Goal: Task Accomplishment & Management: Use online tool/utility

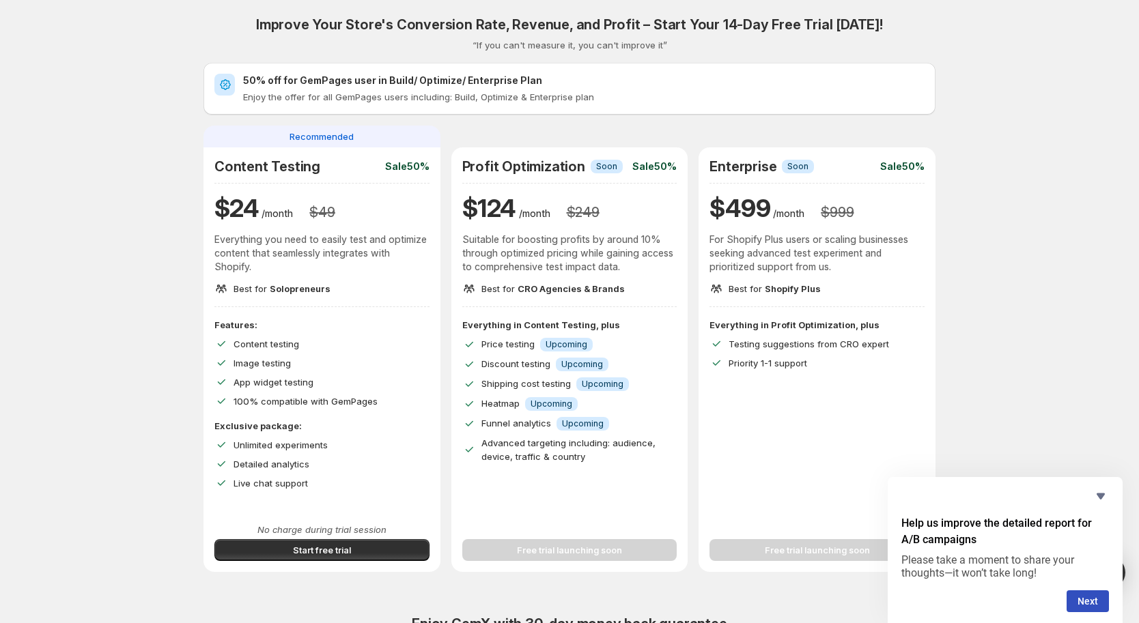
click at [135, 404] on div "Improve Your Store's Conversion Rate, Revenue, and Profit – Start Your 14-Day F…" at bounding box center [569, 486] width 1106 height 972
click at [318, 556] on button "Start free trial" at bounding box center [321, 550] width 215 height 22
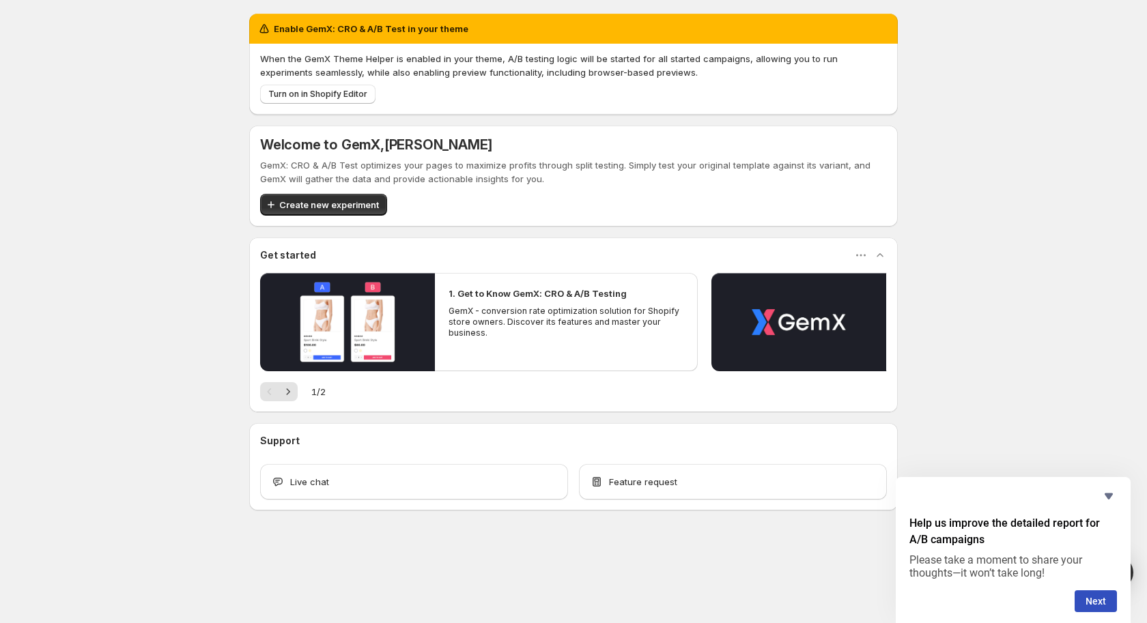
click at [1070, 367] on div "Enable GemX: CRO & A/B Test in your theme When the GemX Theme Helper is enabled…" at bounding box center [573, 292] width 1147 height 584
click at [1112, 494] on icon "Hide survey" at bounding box center [1109, 497] width 8 height 6
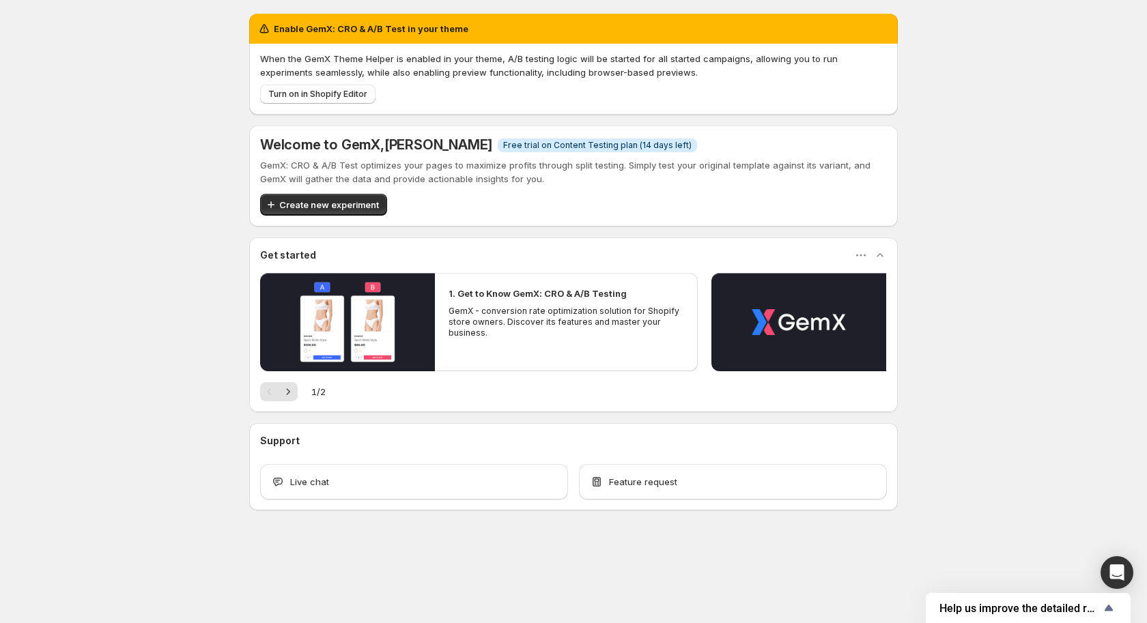
click at [1094, 408] on div "Enable GemX: CRO & A/B Test in your theme When the GemX Theme Helper is enabled…" at bounding box center [573, 292] width 1147 height 584
click at [330, 207] on span "Create new experiment" at bounding box center [329, 205] width 100 height 14
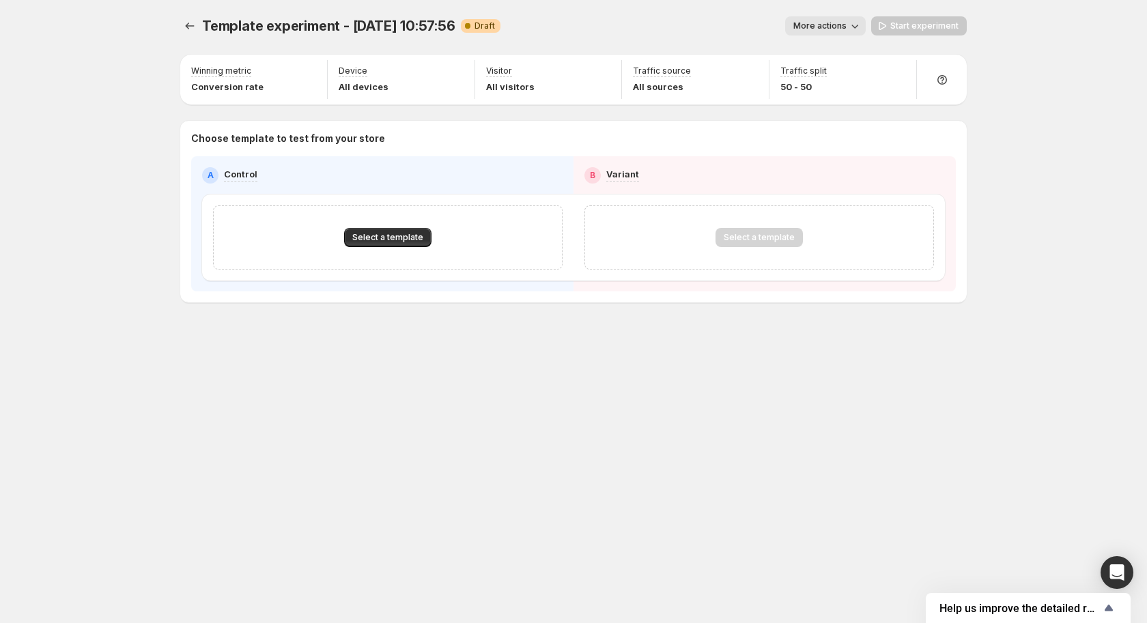
click at [321, 313] on div "Template experiment - [DATE] 10:57:56. This page is ready Template experiment -…" at bounding box center [573, 188] width 819 height 376
click at [365, 241] on span "Select a template" at bounding box center [387, 237] width 71 height 11
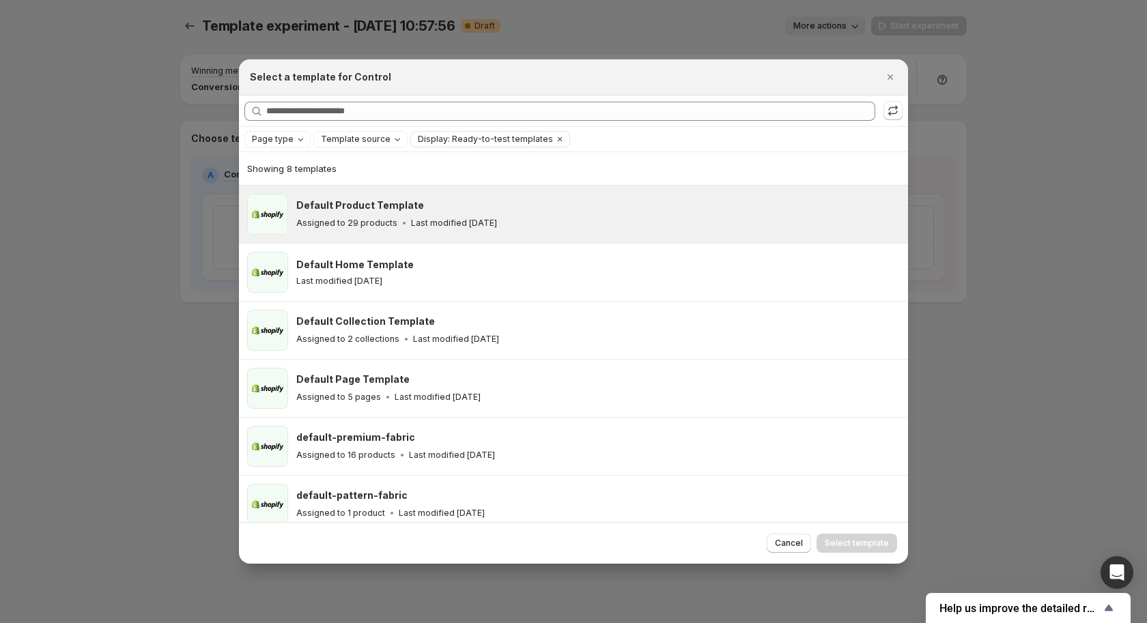
click at [397, 224] on icon ":rf:" at bounding box center [404, 223] width 14 height 14
drag, startPoint x: 869, startPoint y: 533, endPoint x: 837, endPoint y: 531, distance: 32.2
click at [869, 534] on button "Select template" at bounding box center [857, 543] width 81 height 19
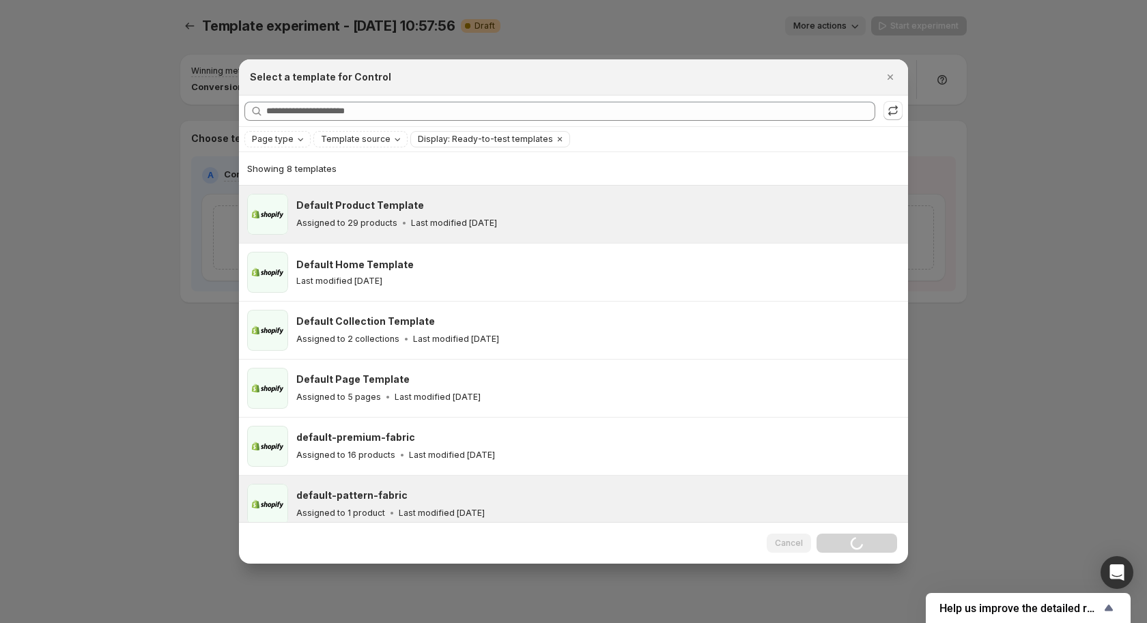
click at [629, 486] on div "default-pattern-fabric Assigned to 1 product Last modified [DATE]" at bounding box center [598, 504] width 604 height 41
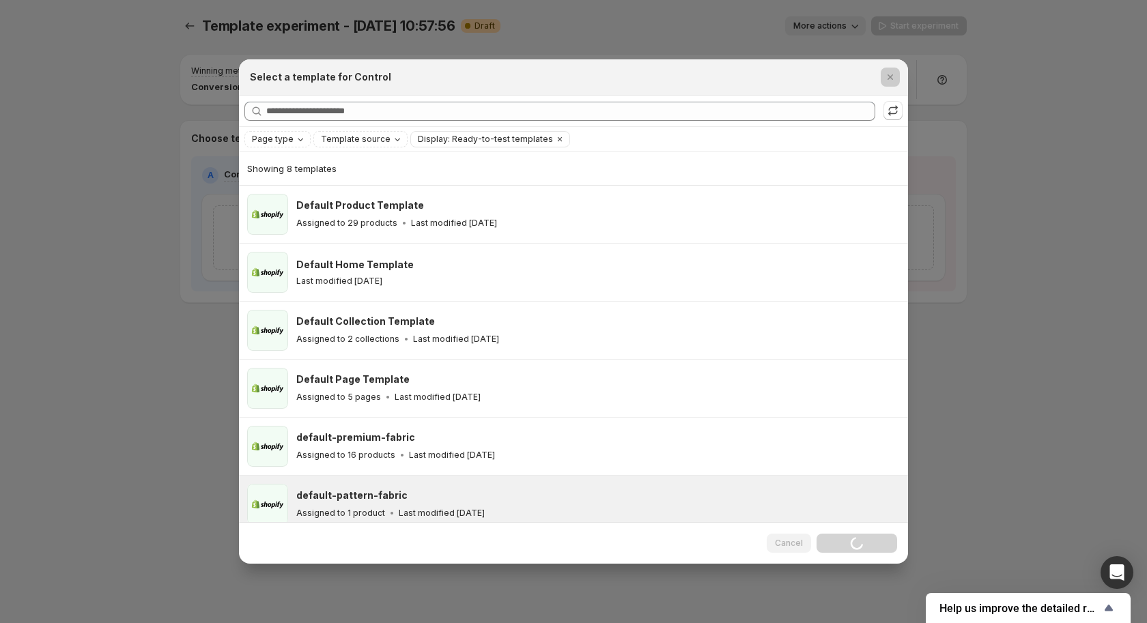
click at [177, 317] on div at bounding box center [573, 311] width 1147 height 623
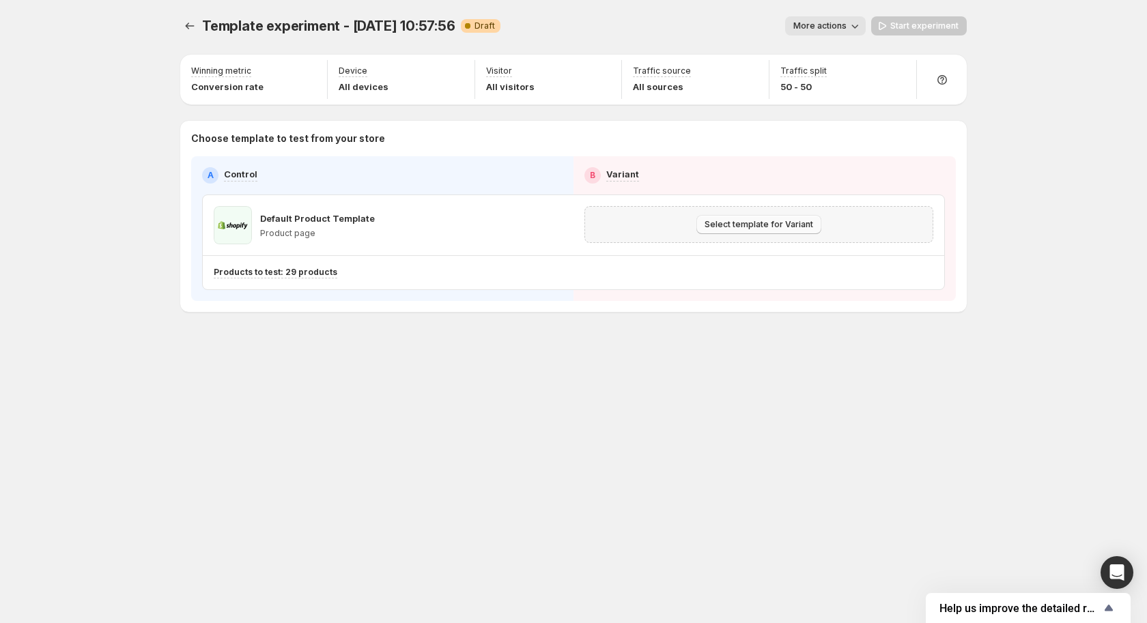
click at [766, 221] on button "Select template for Variant" at bounding box center [758, 224] width 125 height 19
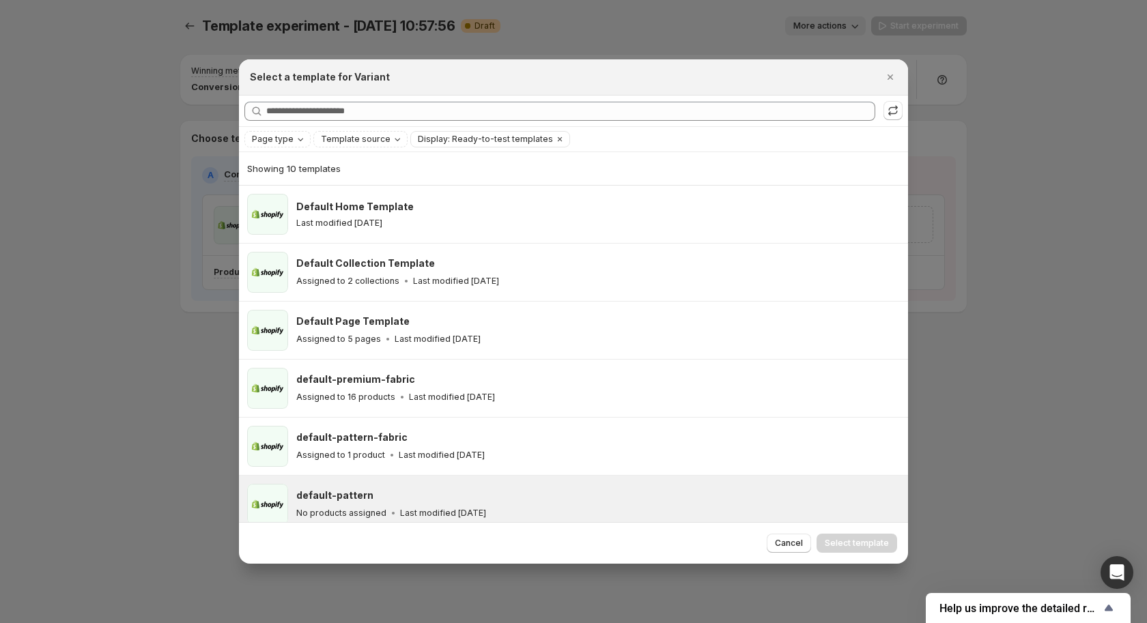
drag, startPoint x: 626, startPoint y: 222, endPoint x: 799, endPoint y: 497, distance: 324.9
click at [626, 222] on div "Last modified [DATE]" at bounding box center [596, 223] width 600 height 11
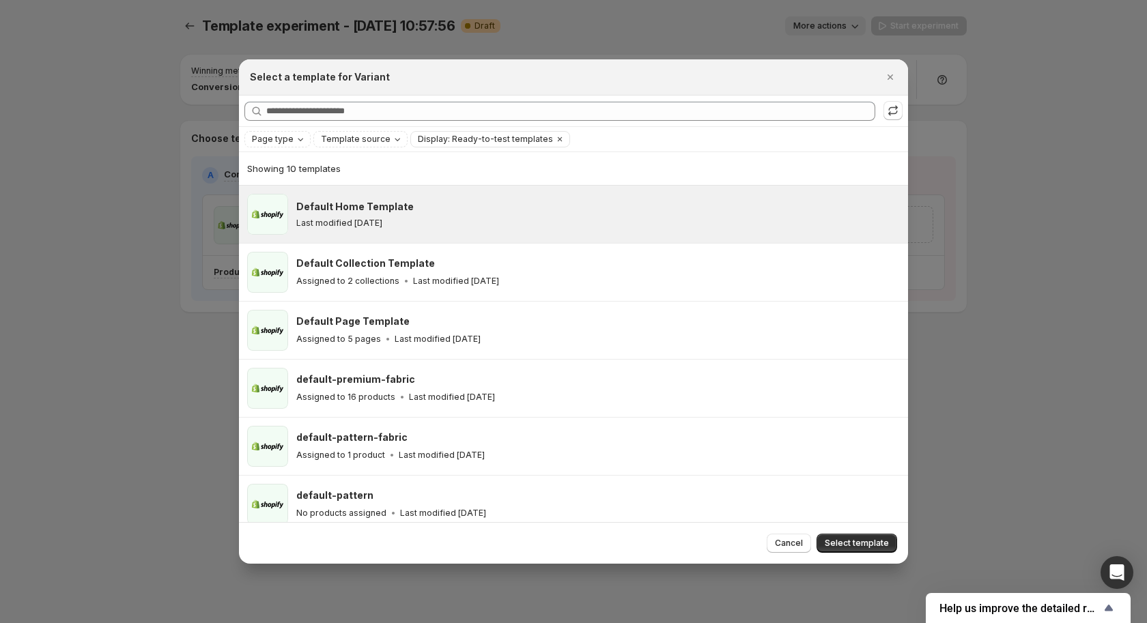
drag, startPoint x: 875, startPoint y: 542, endPoint x: 877, endPoint y: 532, distance: 10.6
click at [874, 542] on span "Select template" at bounding box center [857, 543] width 64 height 11
drag, startPoint x: 1074, startPoint y: 434, endPoint x: 921, endPoint y: 404, distance: 155.7
click at [1061, 431] on div at bounding box center [573, 311] width 1147 height 623
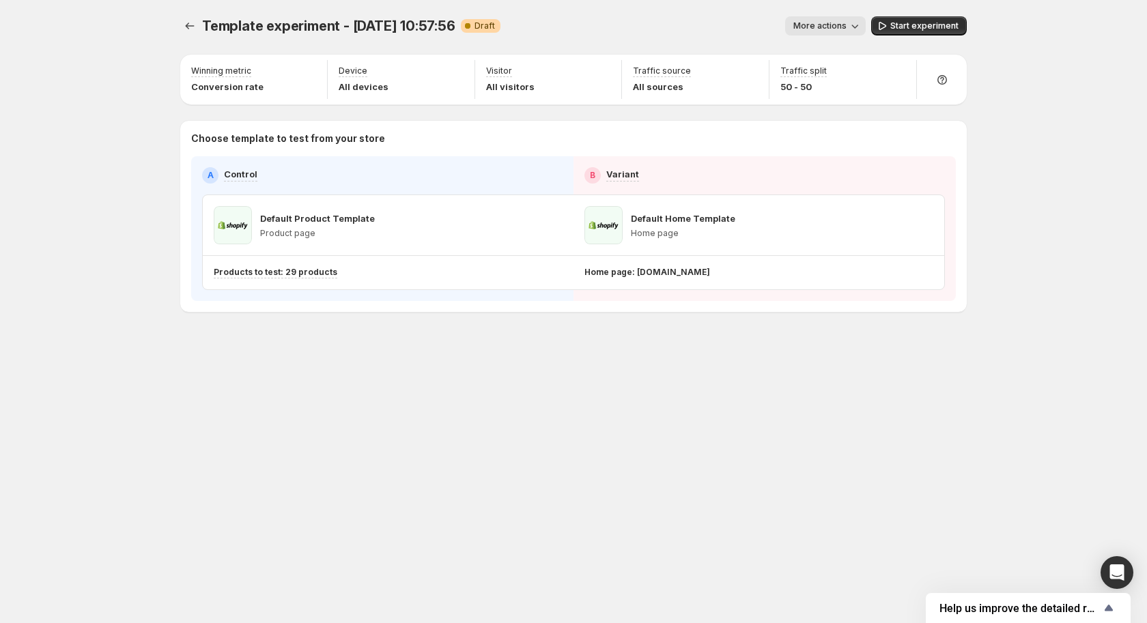
click at [825, 25] on span "More actions" at bounding box center [819, 25] width 53 height 11
click at [843, 81] on div "Traffic split 50 - 50" at bounding box center [843, 79] width 136 height 39
click at [895, 72] on icon "button" at bounding box center [899, 73] width 14 height 14
click at [483, 88] on div "Visitor All visitors" at bounding box center [549, 79] width 136 height 39
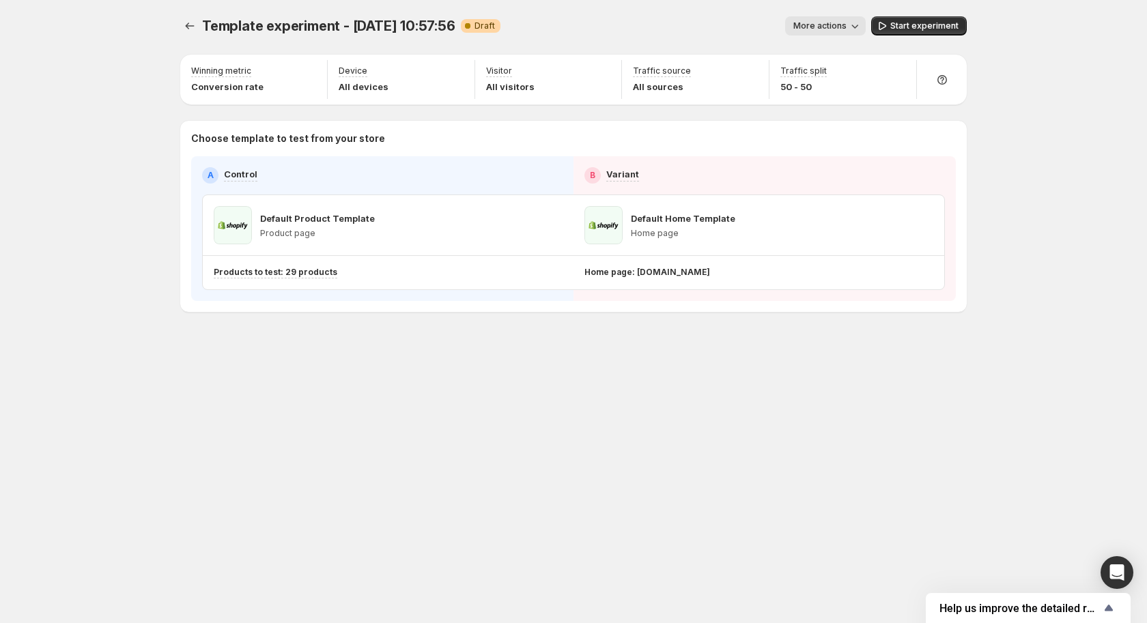
click at [462, 123] on div "Choose template to test from your store A Control B Variant Default Product Tem…" at bounding box center [573, 216] width 787 height 191
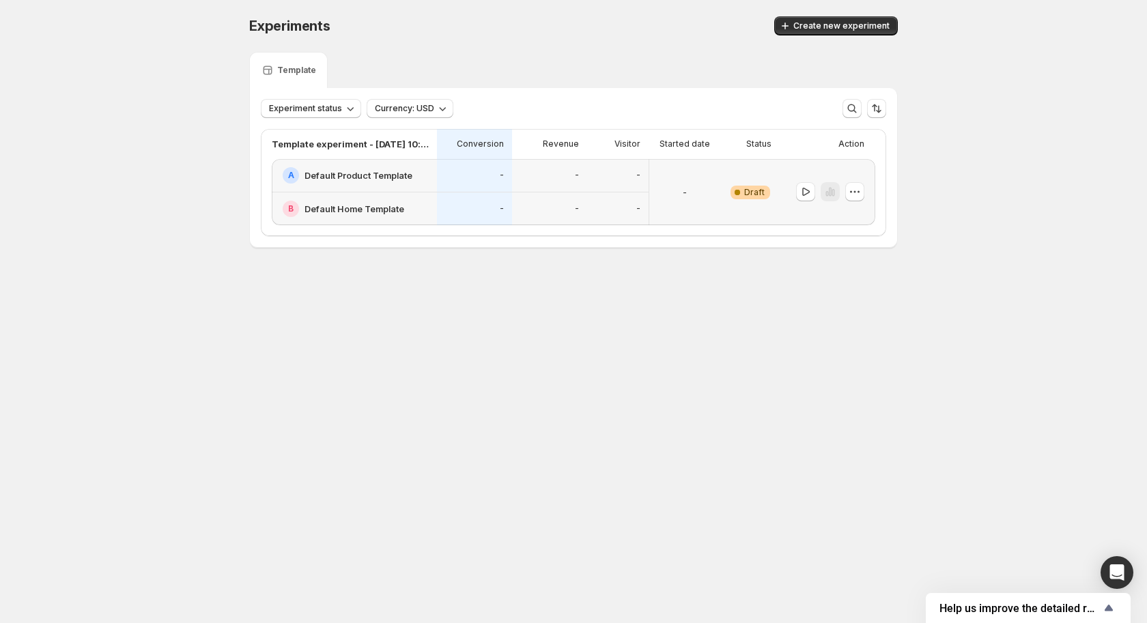
click at [69, 228] on div "Experiments. This page is ready Experiments Create new experiment Template Expe…" at bounding box center [573, 161] width 1147 height 322
